Goal: Transaction & Acquisition: Purchase product/service

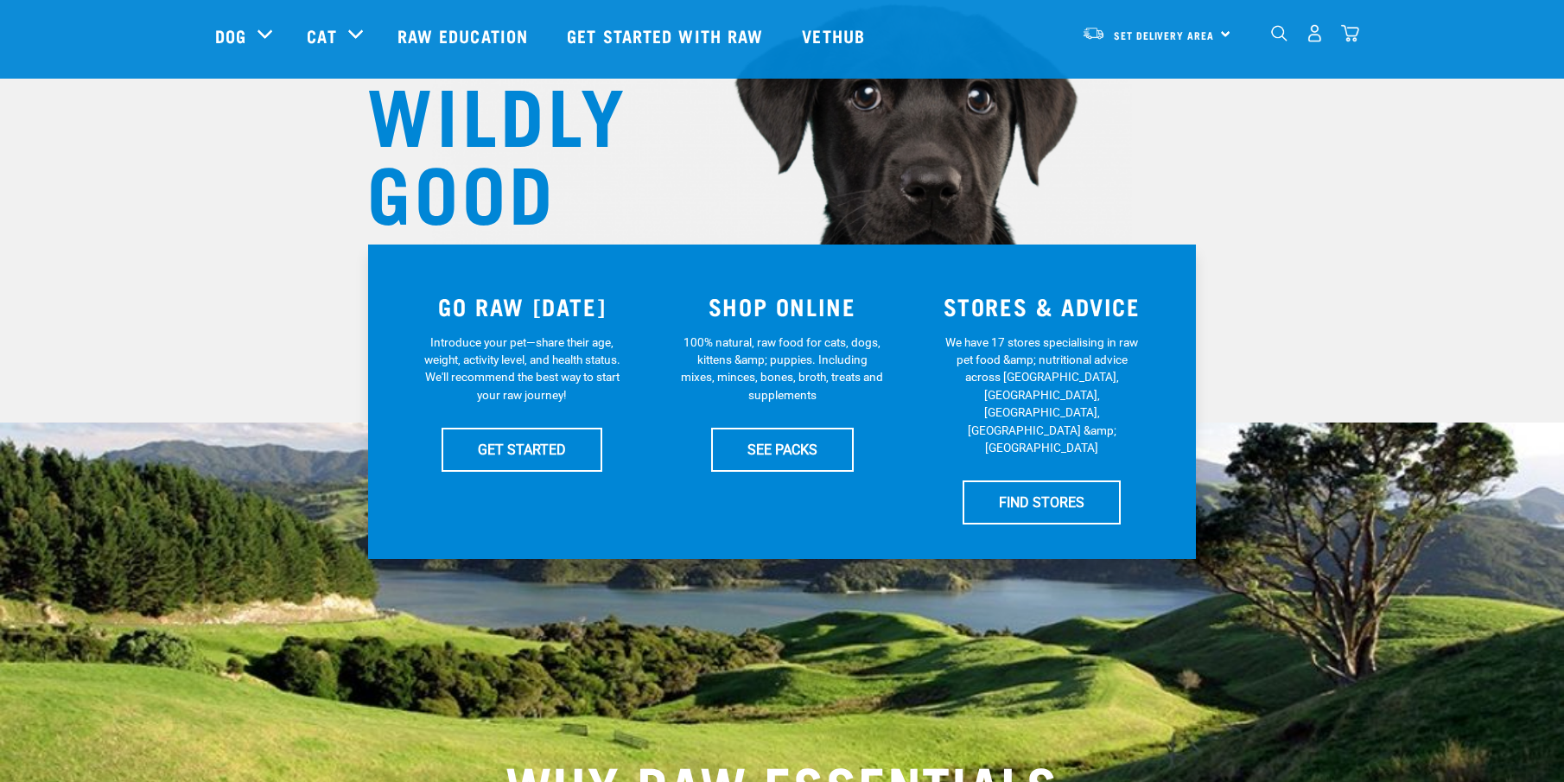
scroll to position [185, 0]
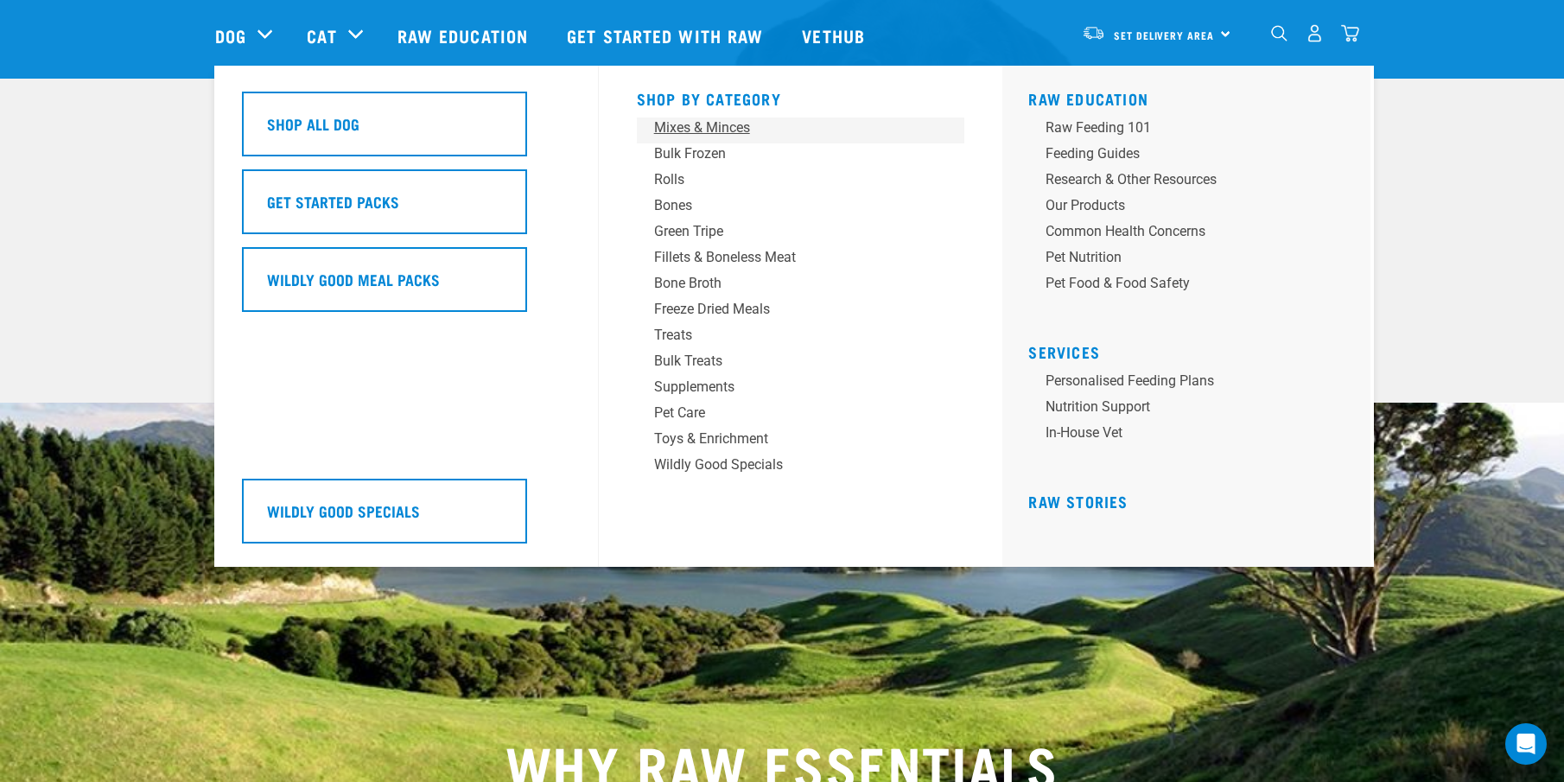
click at [683, 124] on div "Mixes & Minces" at bounding box center [789, 128] width 270 height 21
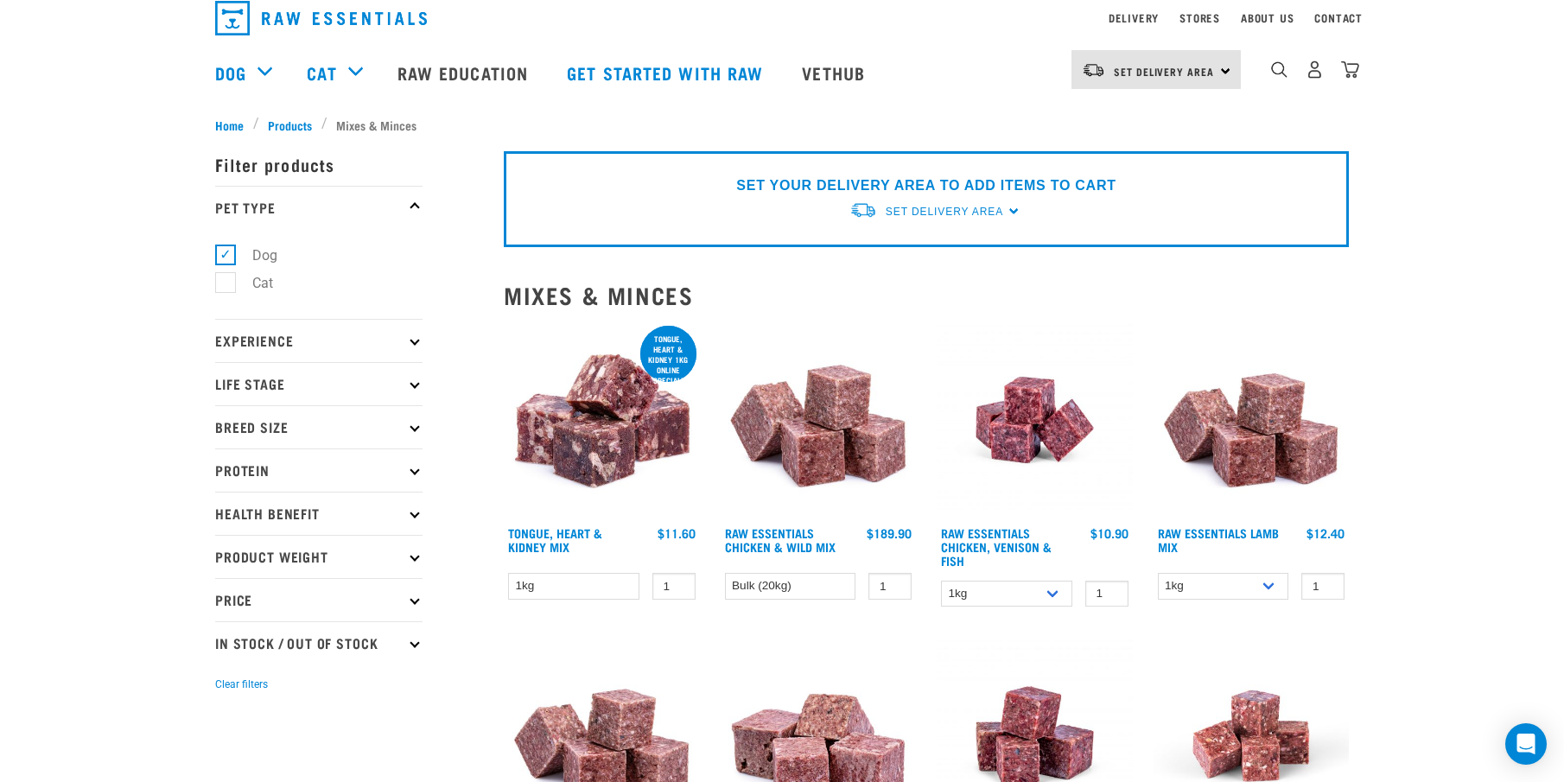
scroll to position [156, 0]
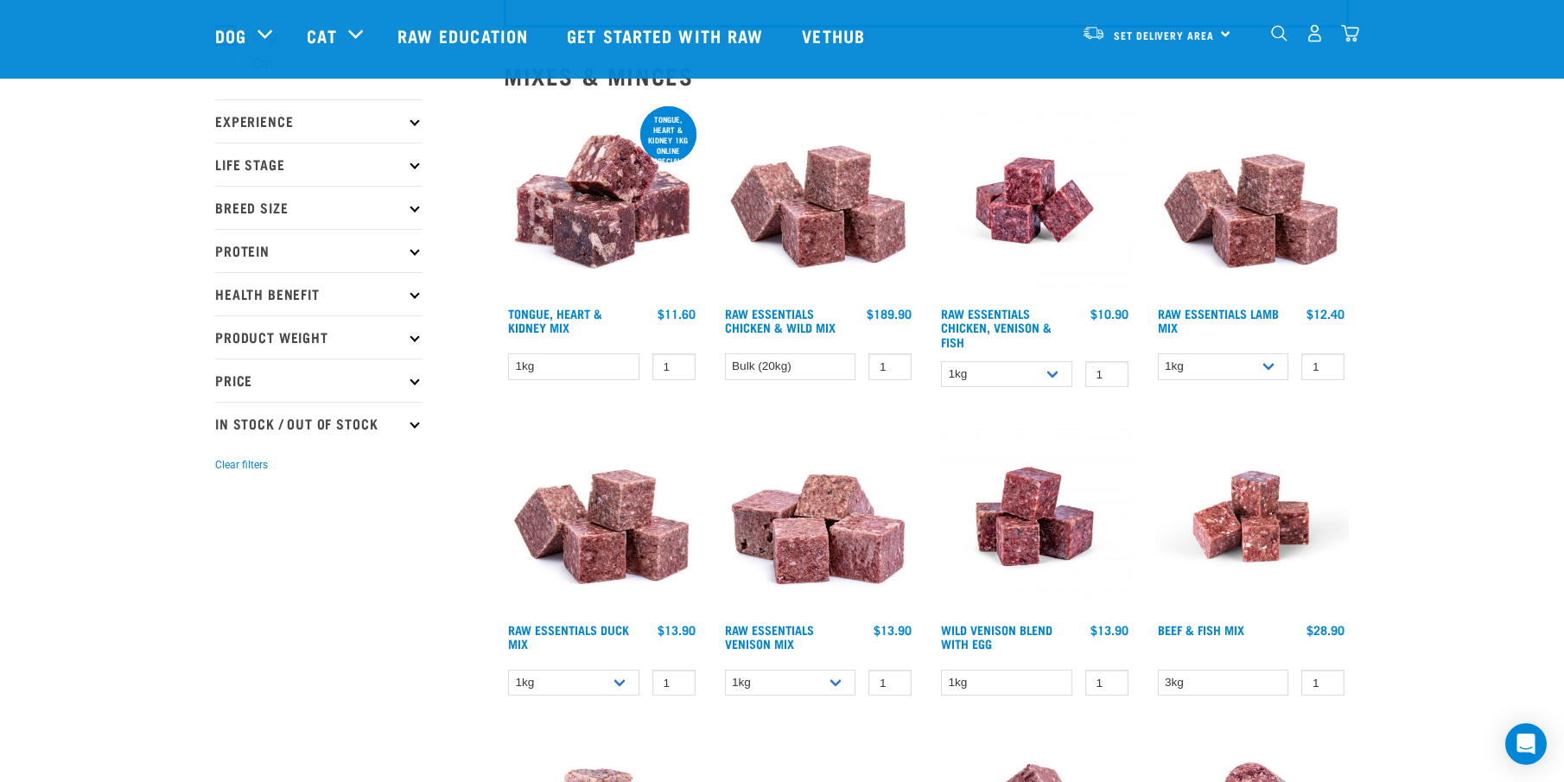
click at [824, 238] on img at bounding box center [819, 201] width 196 height 196
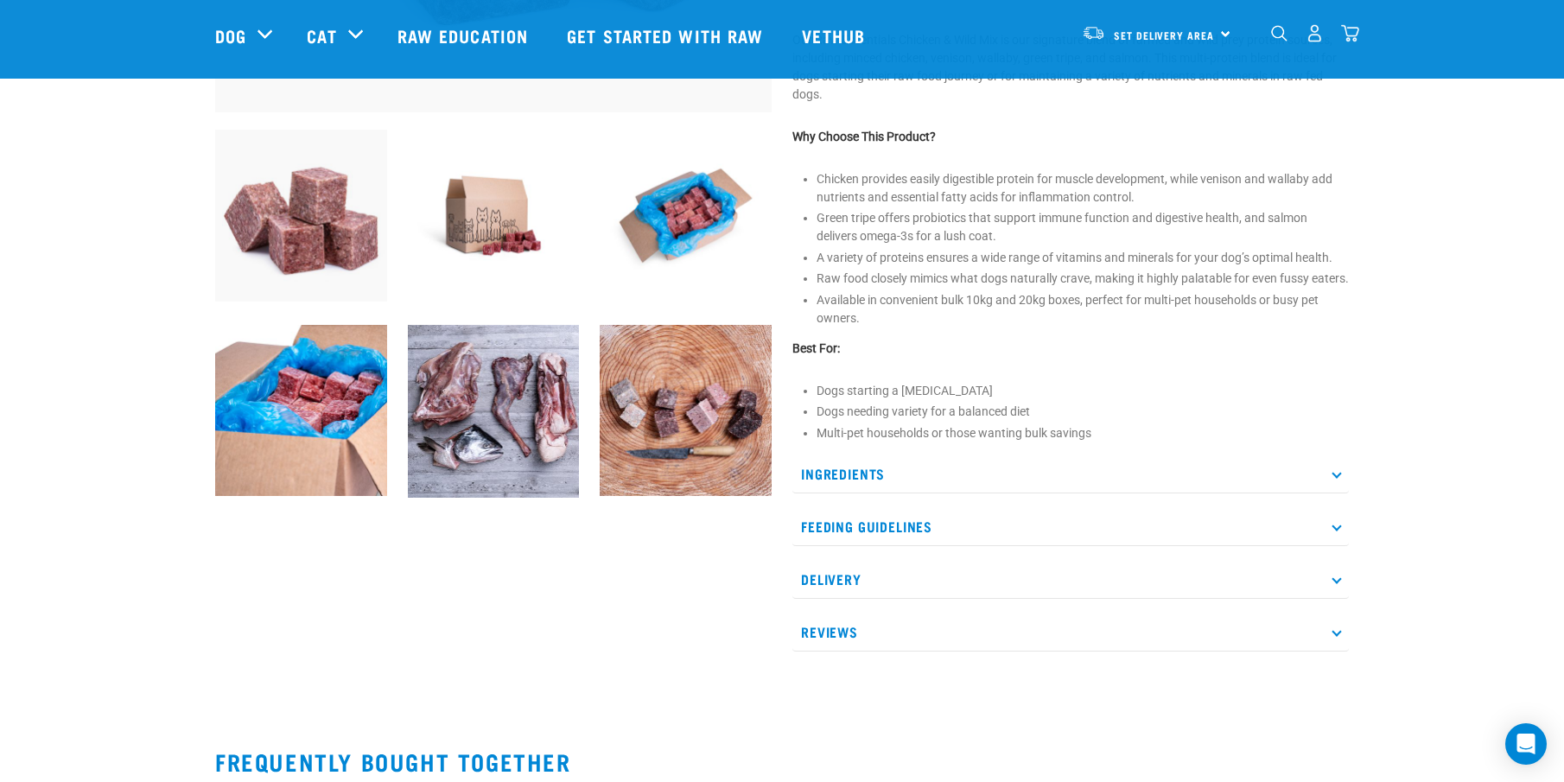
scroll to position [571, 0]
click at [1344, 493] on p "Ingredients" at bounding box center [1071, 473] width 557 height 39
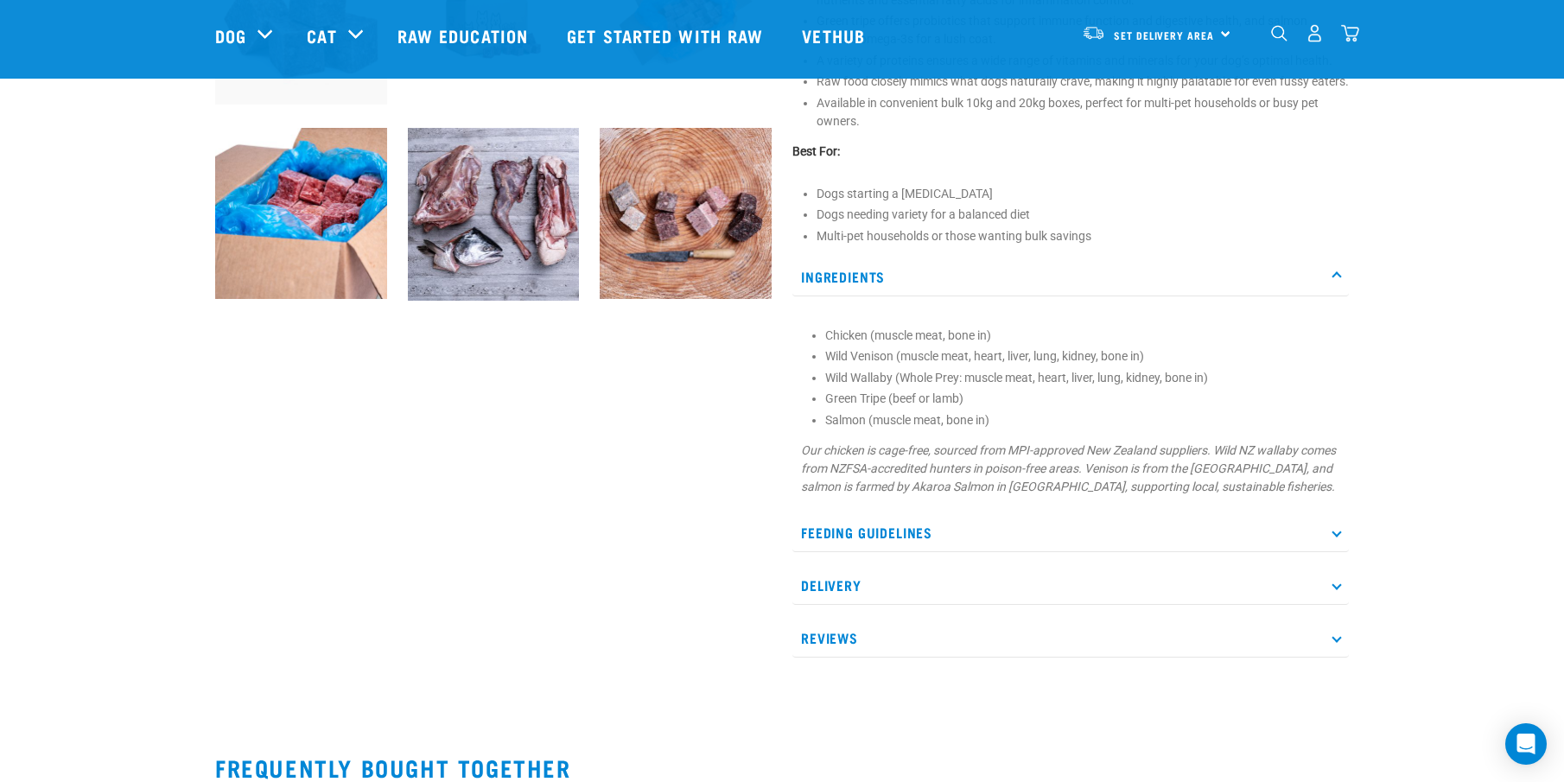
scroll to position [768, 0]
